Goal: Go to known website: Access a specific website the user already knows

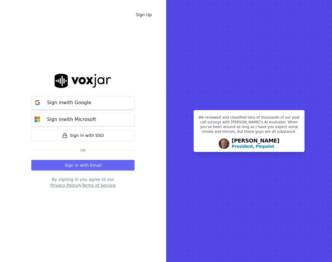
click at [82, 104] on p "Sign in with Google" at bounding box center [69, 102] width 44 height 7
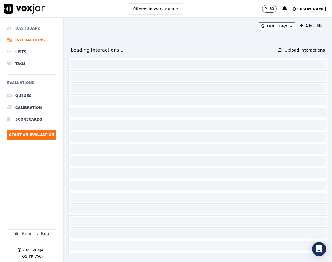
click at [40, 27] on li "Dashboard" at bounding box center [31, 28] width 49 height 12
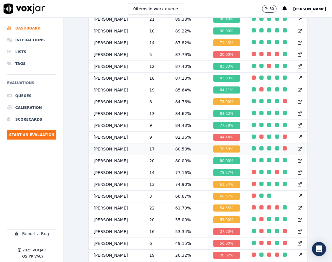
scroll to position [571, 0]
